Goal: Task Accomplishment & Management: Use online tool/utility

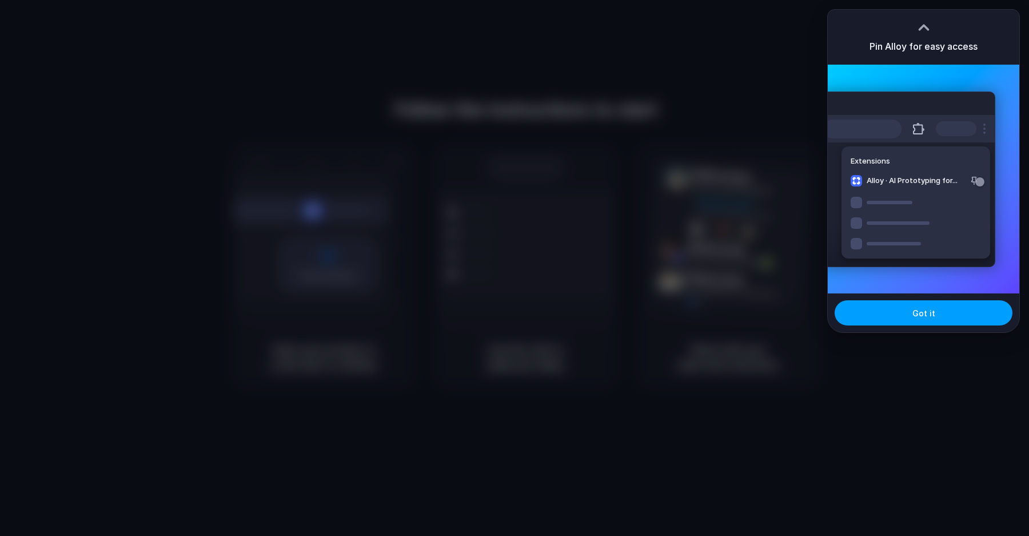
click at [945, 324] on button "Got it" at bounding box center [924, 312] width 178 height 25
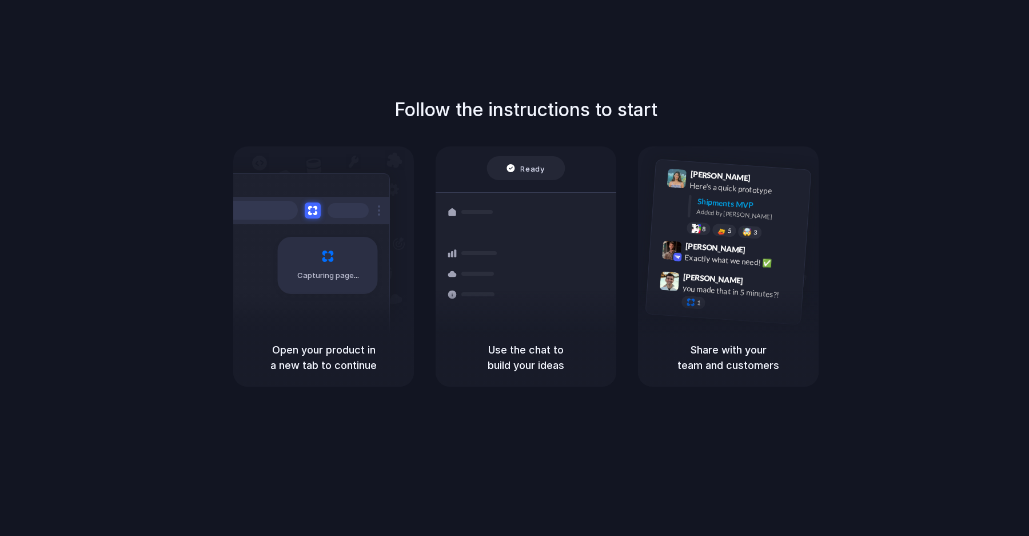
click at [500, 104] on h1 "Follow the instructions to start" at bounding box center [526, 109] width 263 height 27
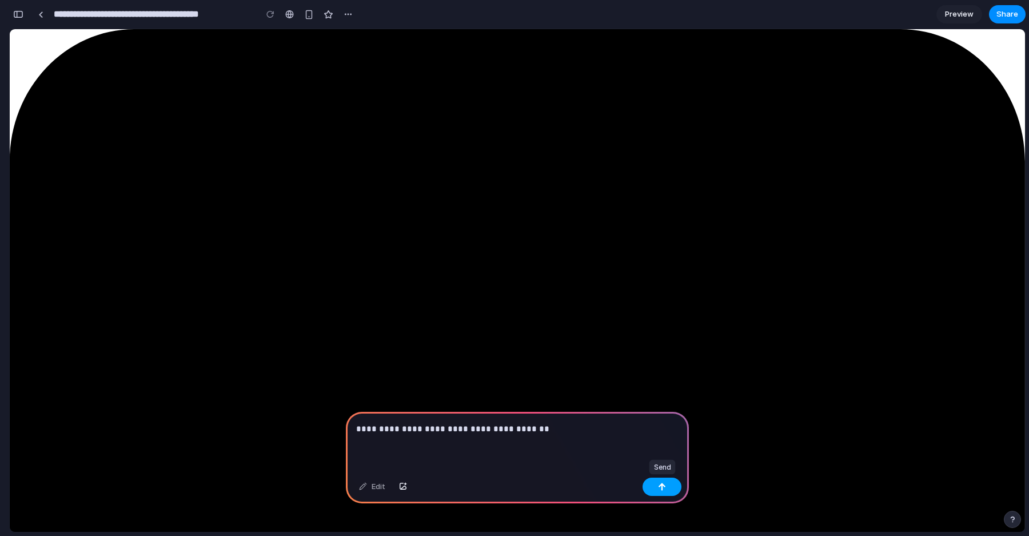
click at [668, 486] on button "button" at bounding box center [662, 487] width 39 height 18
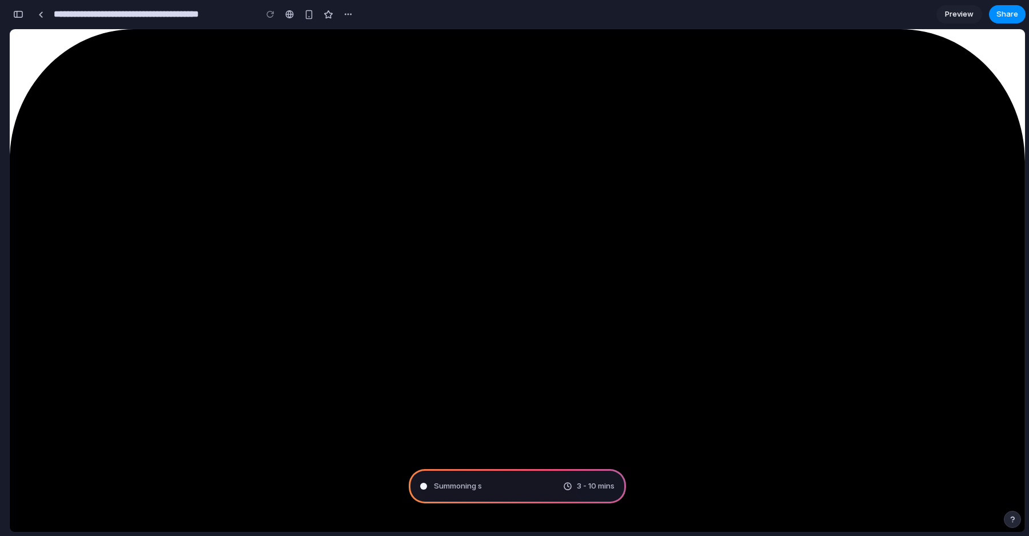
type input "**********"
